Goal: Transaction & Acquisition: Purchase product/service

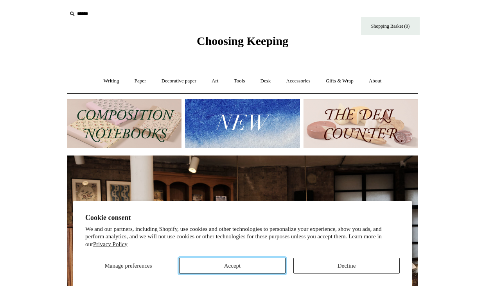
click at [267, 267] on button "Accept" at bounding box center [232, 266] width 106 height 16
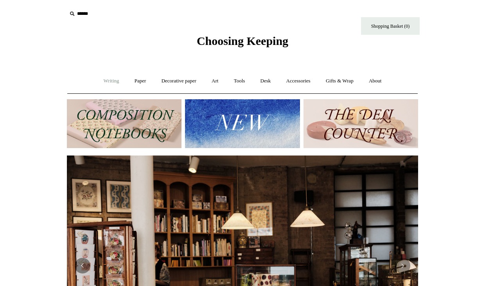
click at [109, 81] on link "Writing +" at bounding box center [112, 81] width 30 height 21
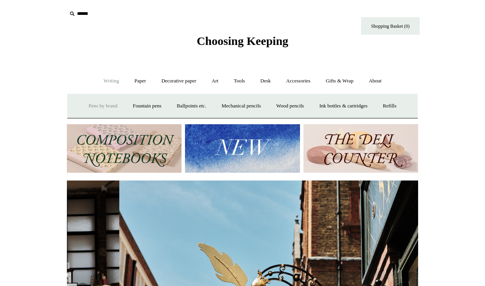
scroll to position [0, 351]
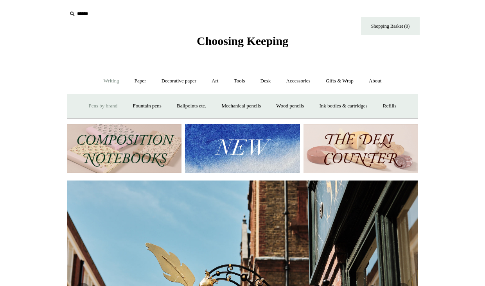
click at [104, 106] on link "Pens by brand +" at bounding box center [103, 106] width 43 height 21
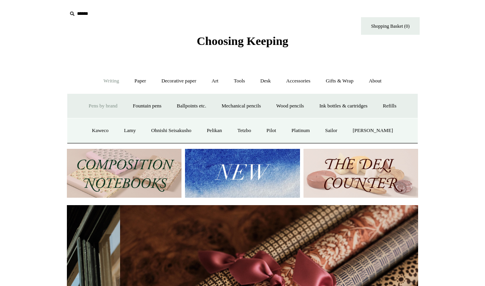
scroll to position [0, 703]
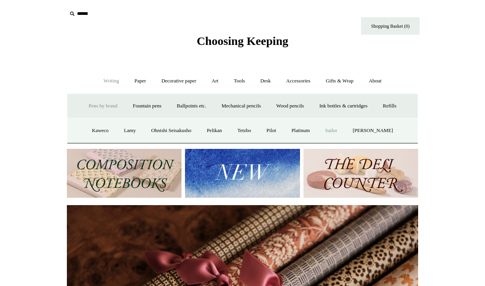
click at [339, 137] on link "Sailor" at bounding box center [331, 131] width 26 height 21
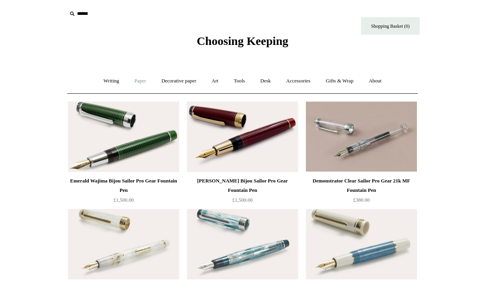
click at [137, 83] on link "Paper +" at bounding box center [141, 81] width 26 height 21
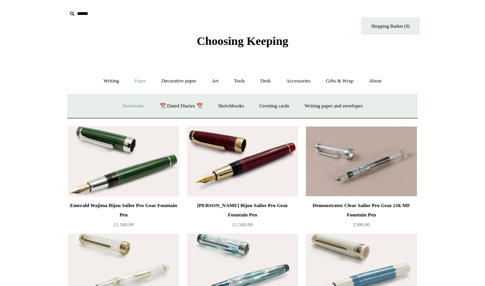
click at [131, 102] on link "Notebooks +" at bounding box center [133, 106] width 36 height 21
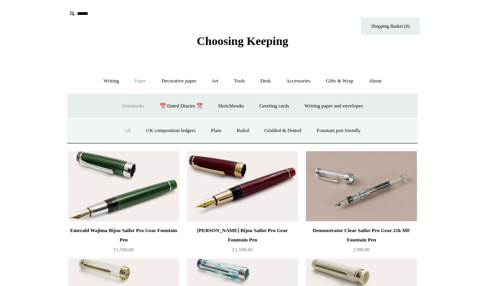
click at [121, 128] on link "All" at bounding box center [127, 131] width 21 height 21
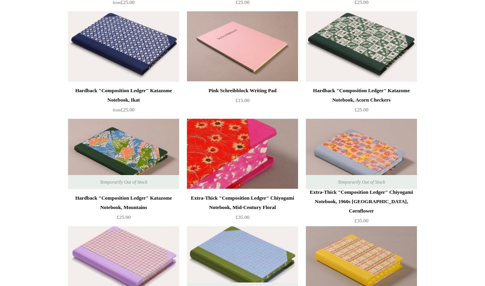
scroll to position [953, 0]
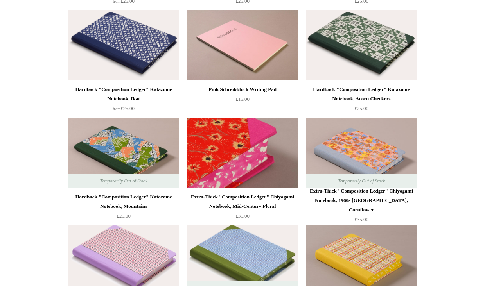
click at [245, 157] on img at bounding box center [242, 153] width 111 height 70
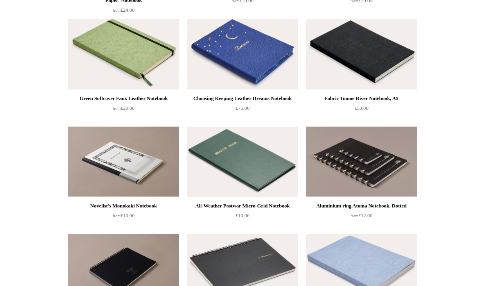
scroll to position [2426, 0]
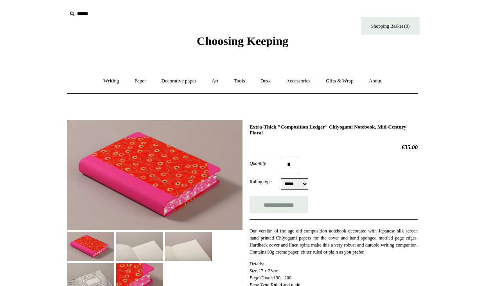
select select "*****"
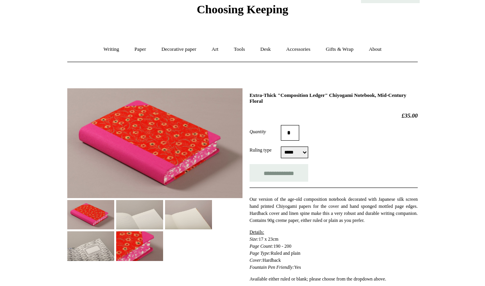
scroll to position [51, 0]
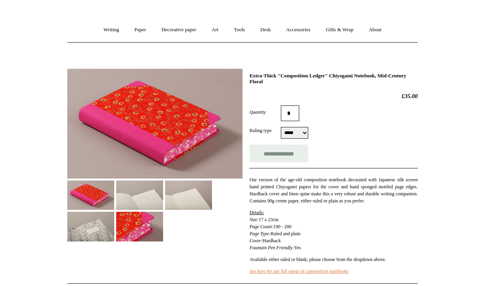
click at [140, 207] on img at bounding box center [139, 195] width 47 height 29
